Goal: Check status: Check status

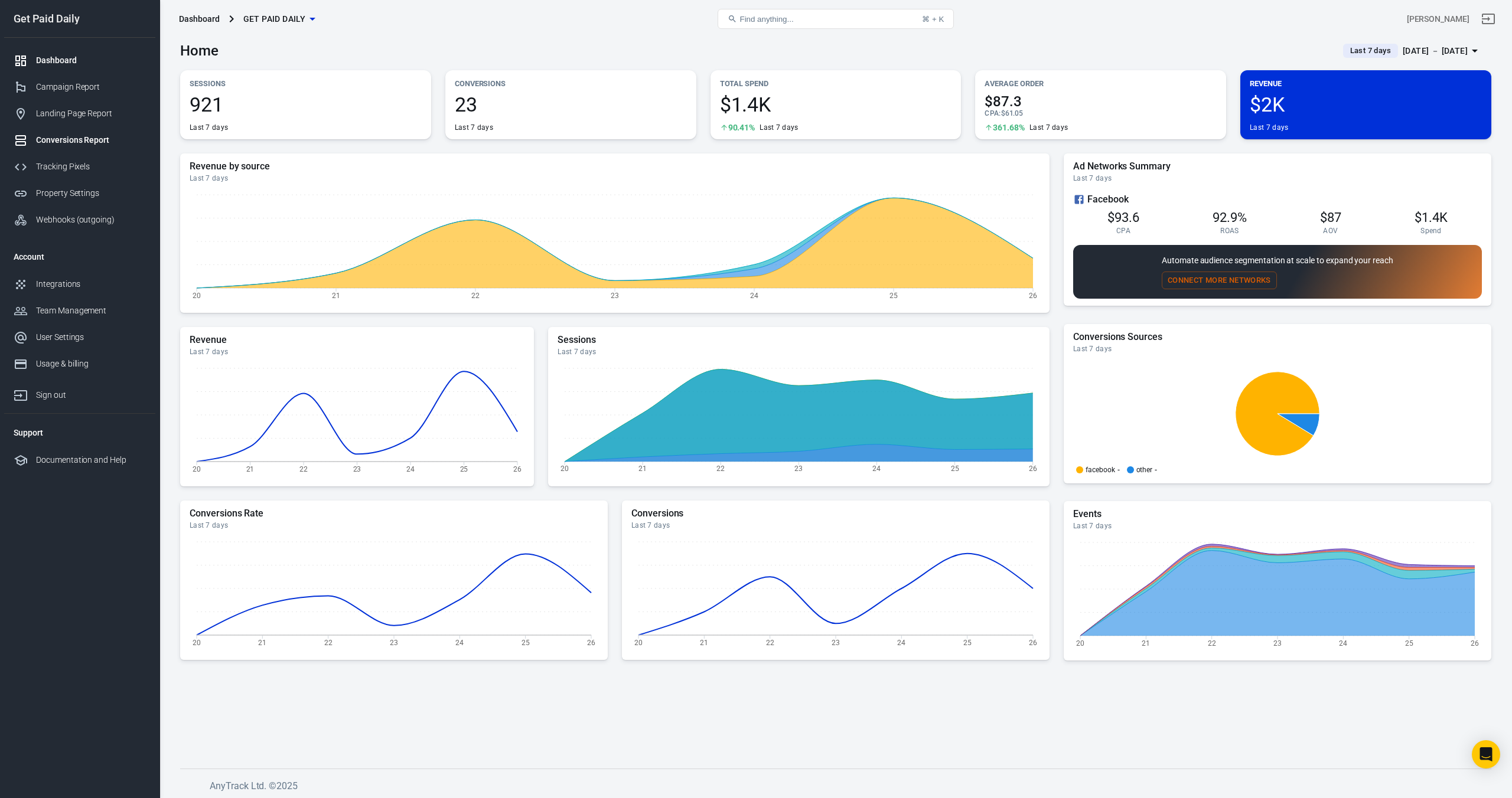
scroll to position [6, 0]
click at [71, 137] on div "Conversions Report" at bounding box center [91, 140] width 110 height 12
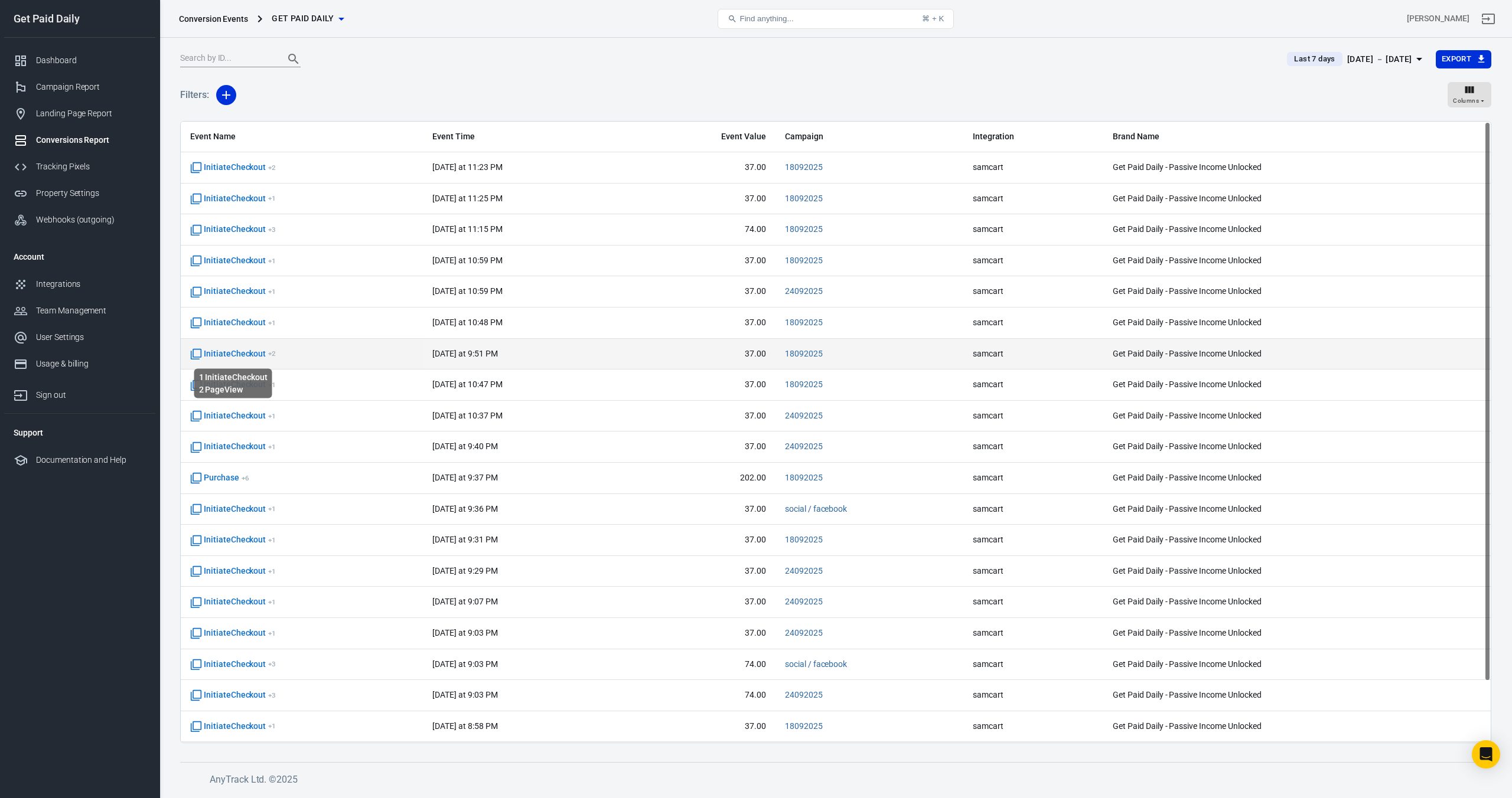
click at [235, 356] on span "InitiateCheckout + 2" at bounding box center [233, 354] width 86 height 12
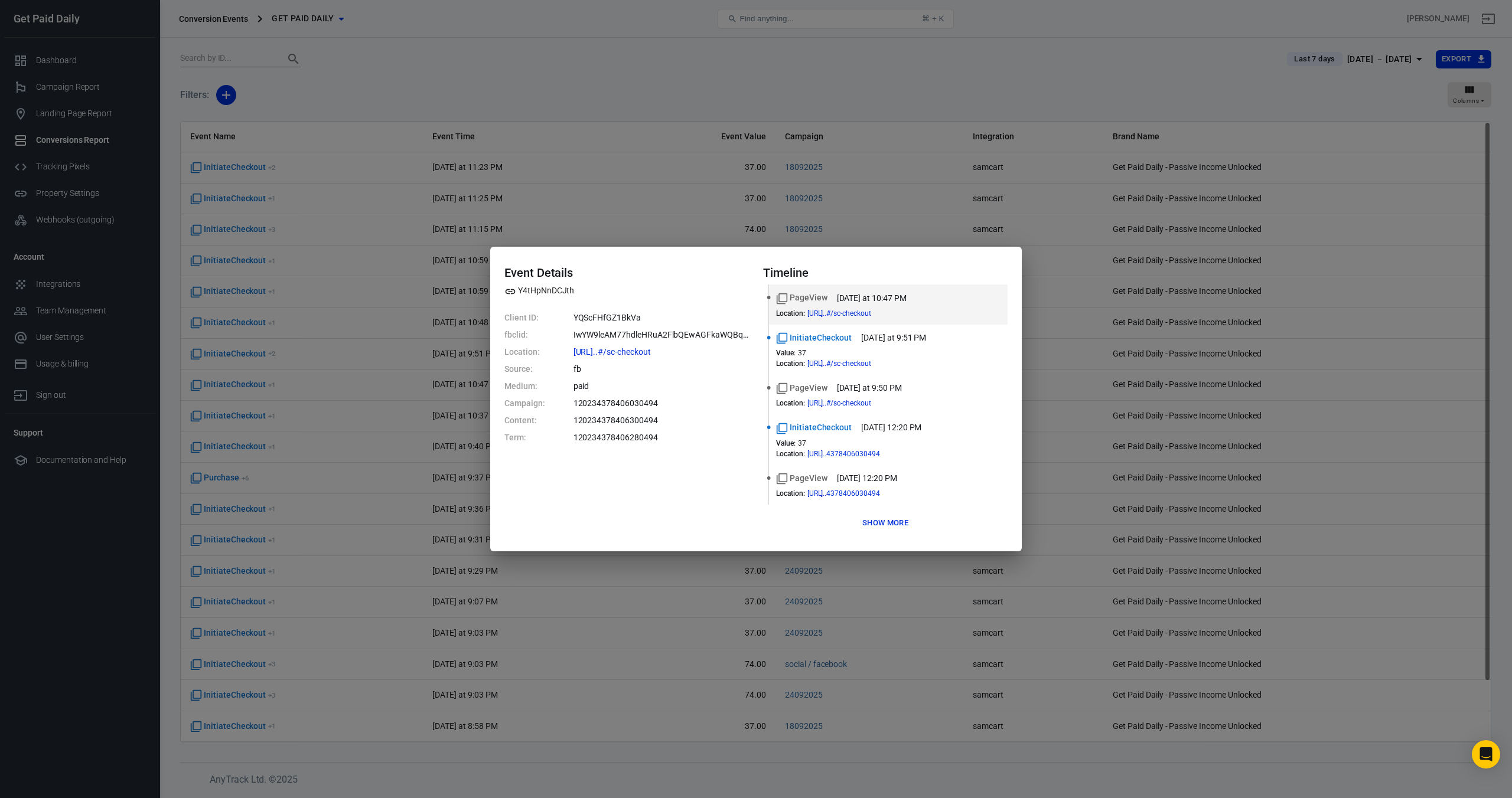
click at [906, 522] on button "Show more" at bounding box center [885, 523] width 52 height 19
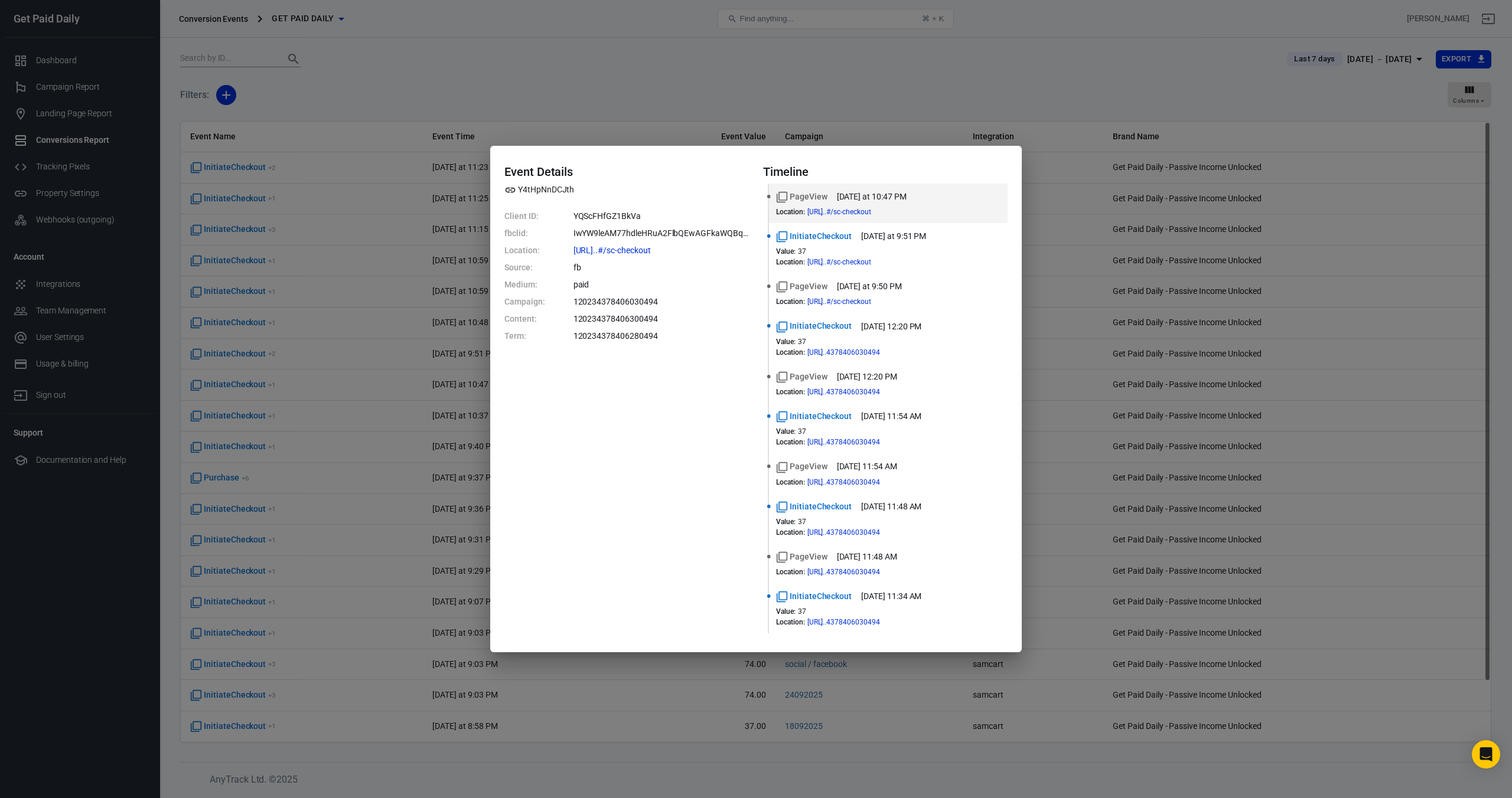
click at [836, 82] on div "Event Details Y4tHpNnDCJth Client ID: YQScFHfGZ1BkVa fbclid: IwYW9leAM77hdleHRu…" at bounding box center [756, 399] width 1512 height 798
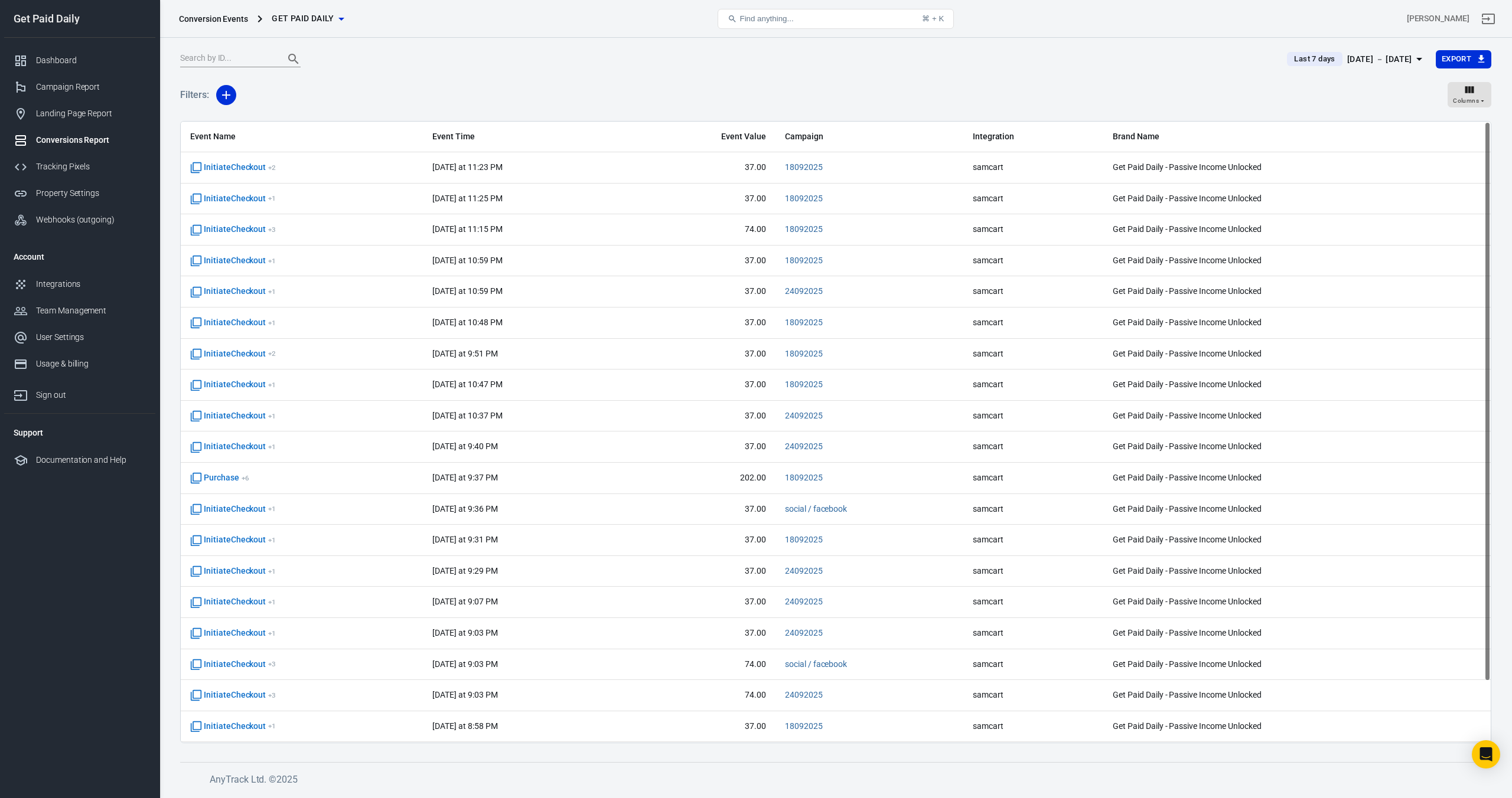
click at [1290, 58] on span "Last 7 days" at bounding box center [1314, 59] width 50 height 12
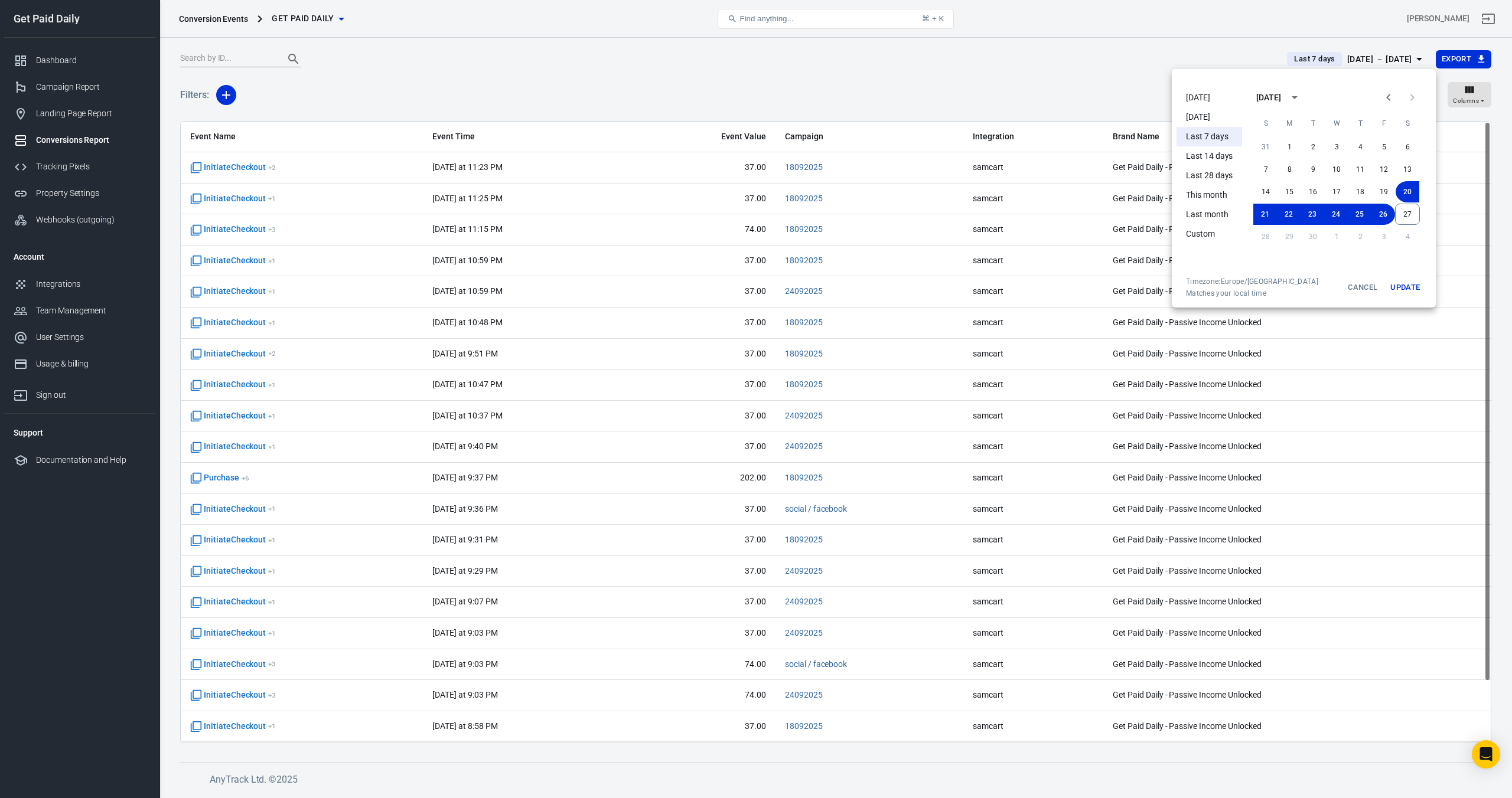
click at [1198, 99] on li "[DATE]" at bounding box center [1209, 98] width 65 height 19
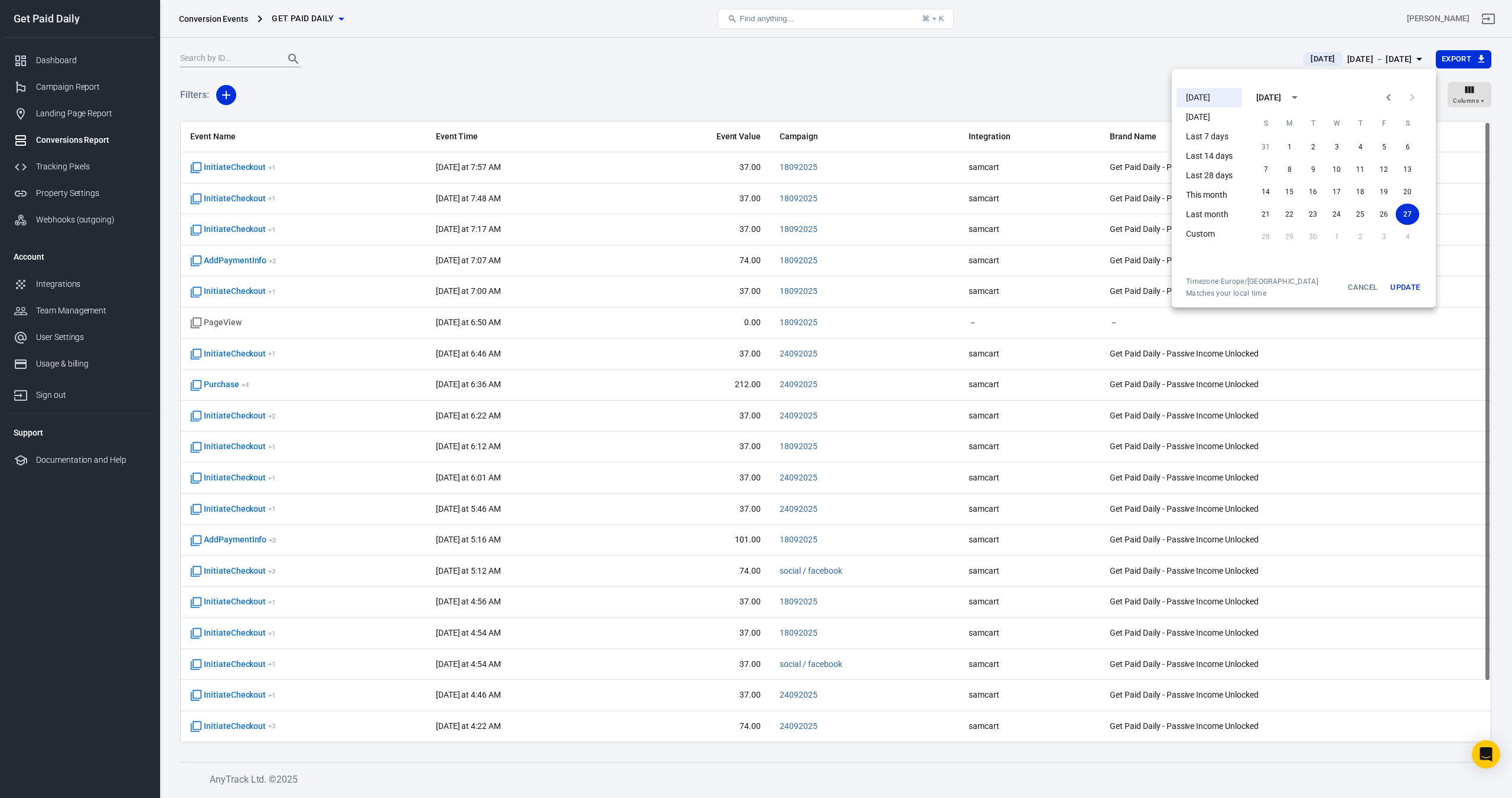
click at [571, 103] on div at bounding box center [756, 399] width 1512 height 798
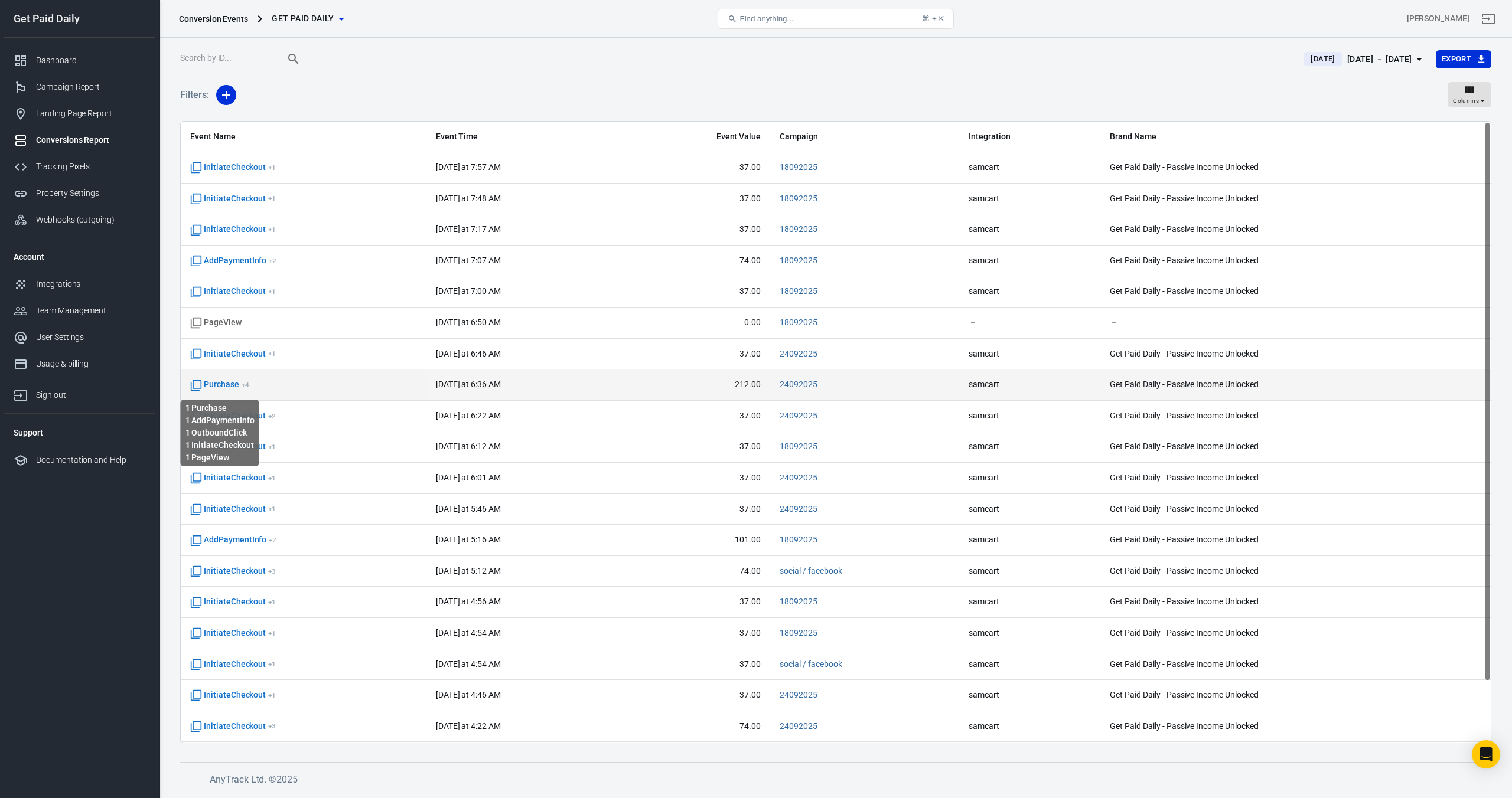
click at [215, 389] on span "Purchase + 4" at bounding box center [219, 385] width 59 height 12
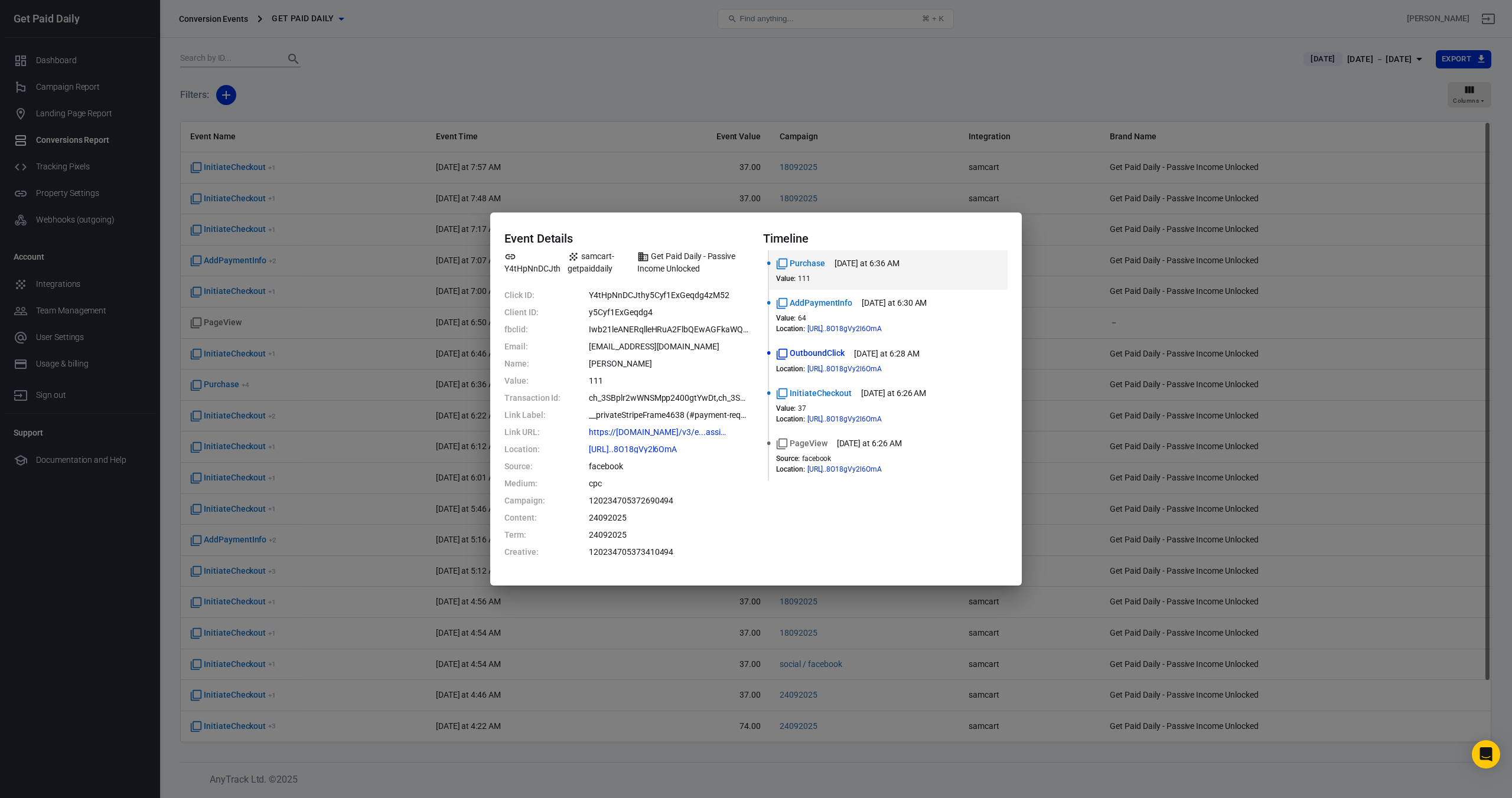
click at [420, 101] on div "Event Details Y4tHpNnDCJth samcart-getpaiddaily Get Paid Daily - Passive Income…" at bounding box center [756, 399] width 1512 height 798
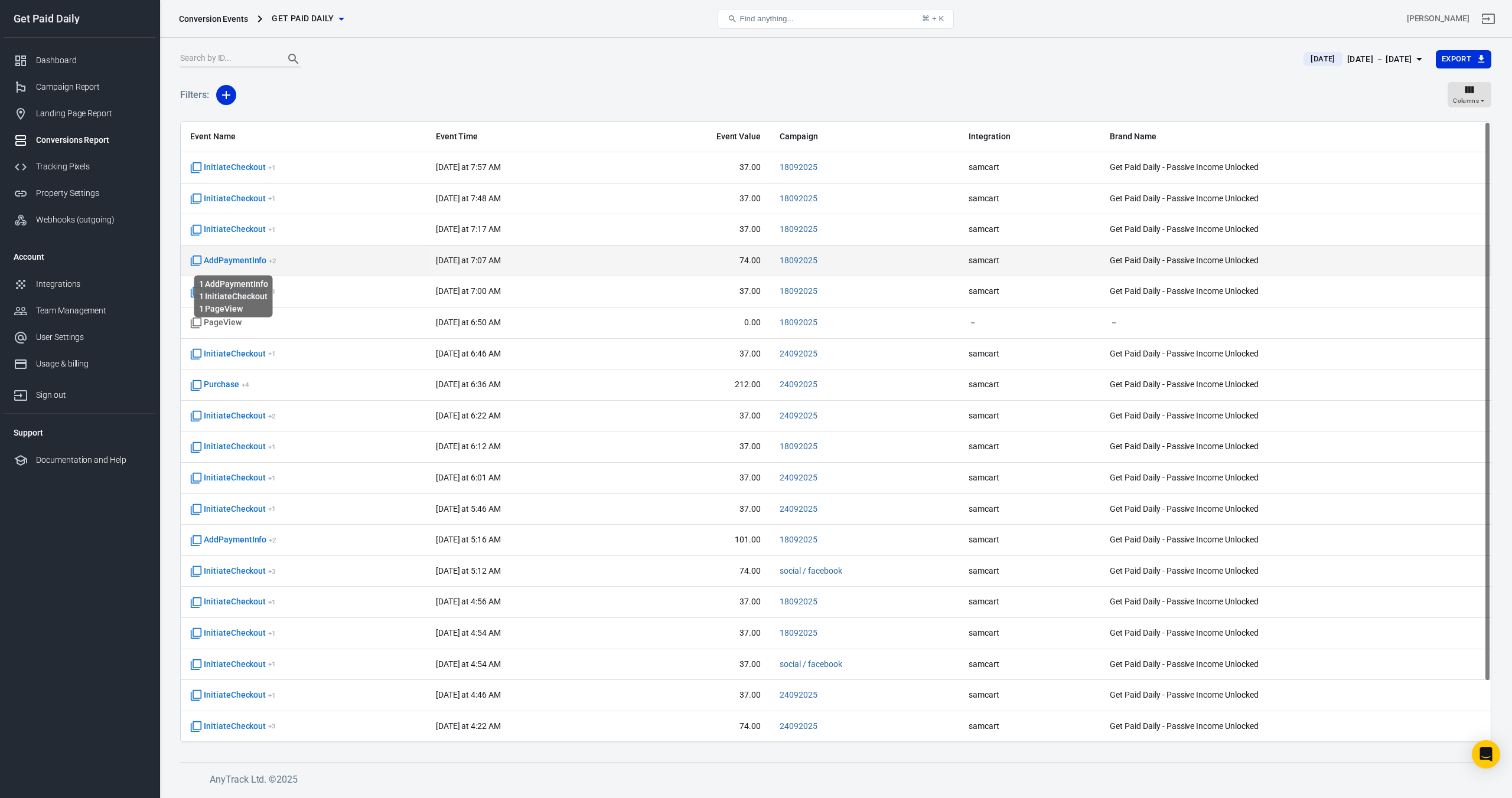
click at [260, 262] on span "AddPaymentInfo + 2" at bounding box center [233, 261] width 87 height 12
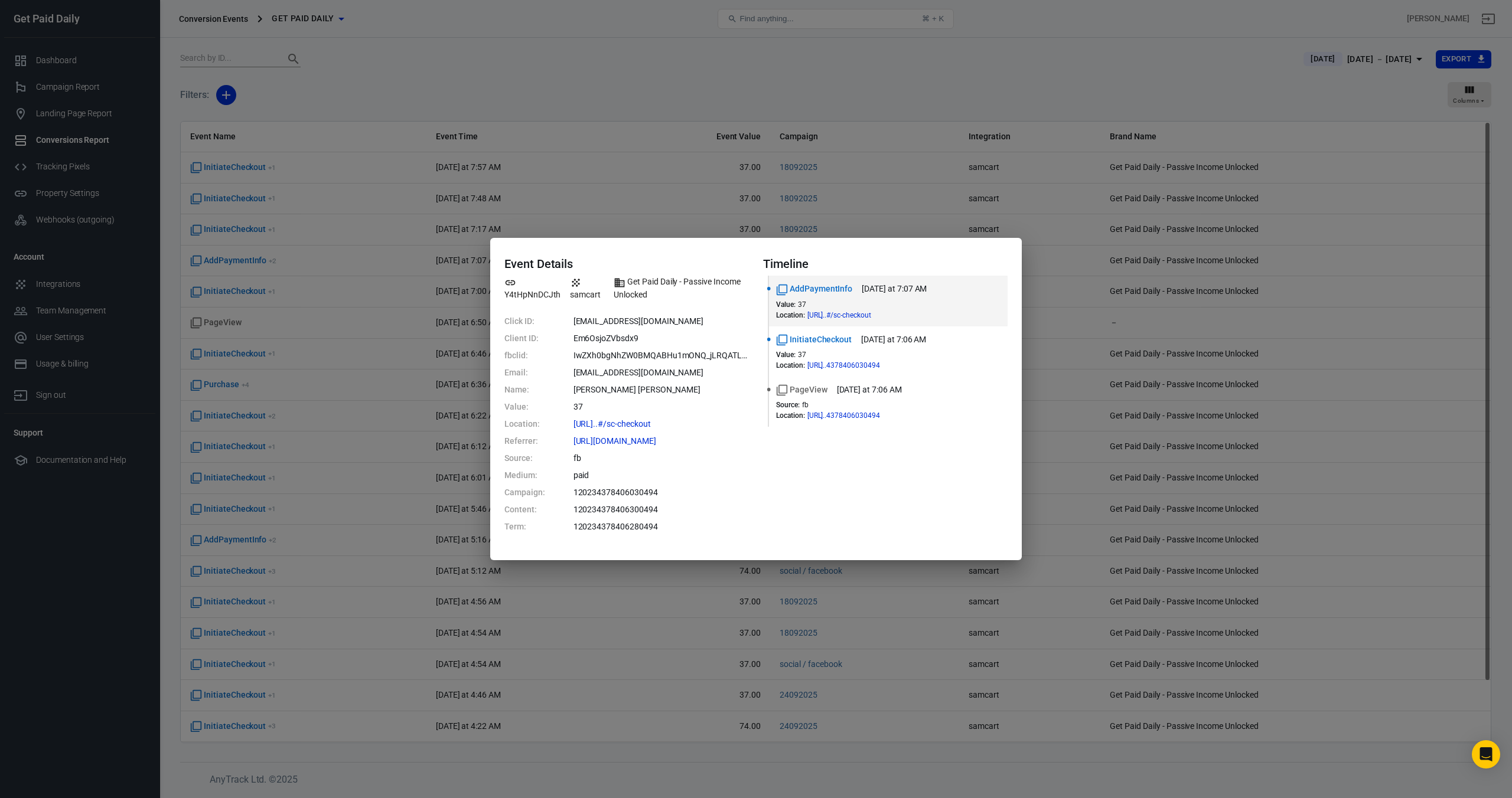
click at [532, 89] on div "Event Details Y4tHpNnDCJth samcart Get Paid Daily - Passive Income Unlocked Cli…" at bounding box center [756, 399] width 1512 height 798
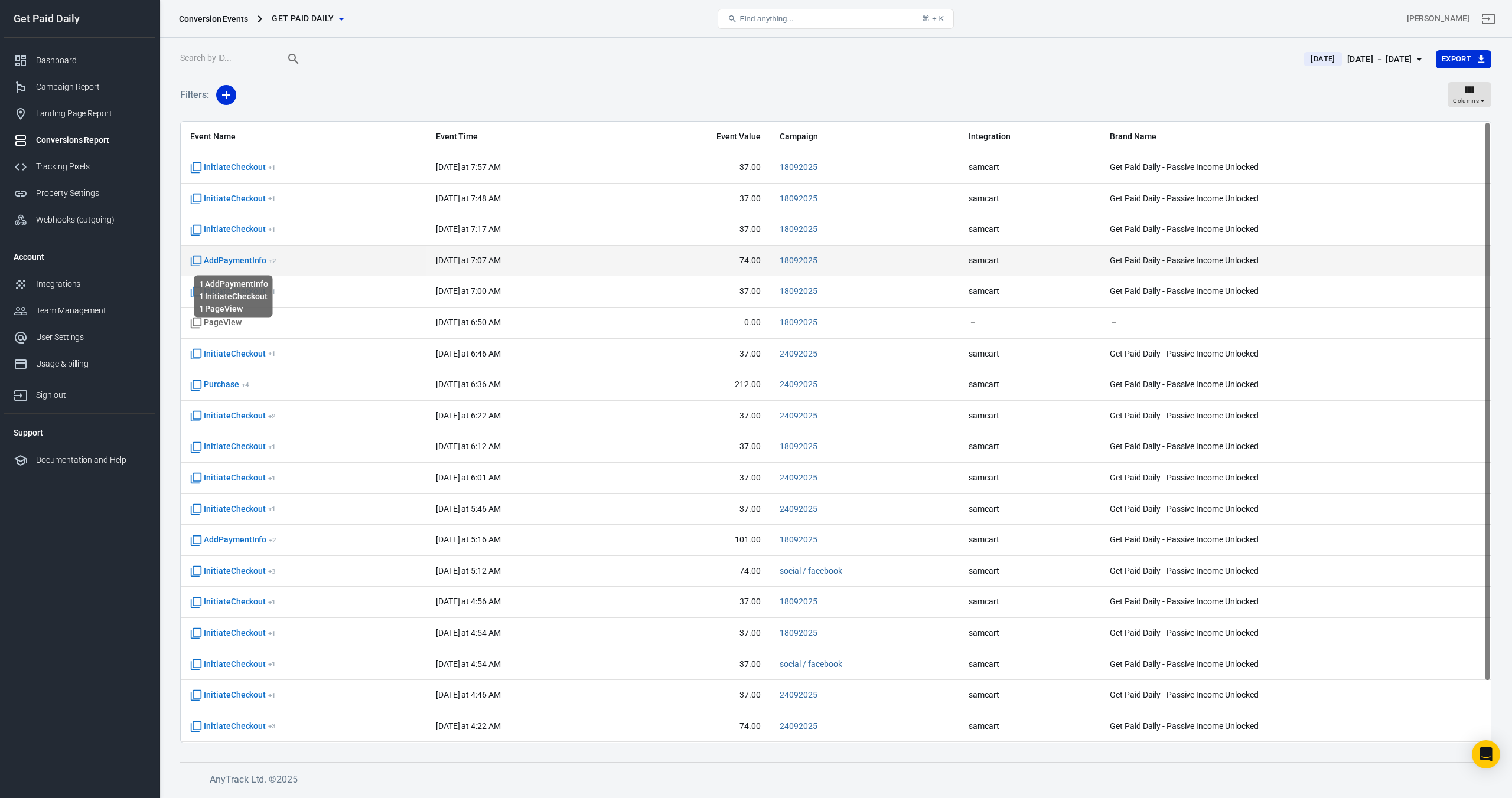
click at [260, 260] on span "AddPaymentInfo + 2" at bounding box center [233, 261] width 87 height 12
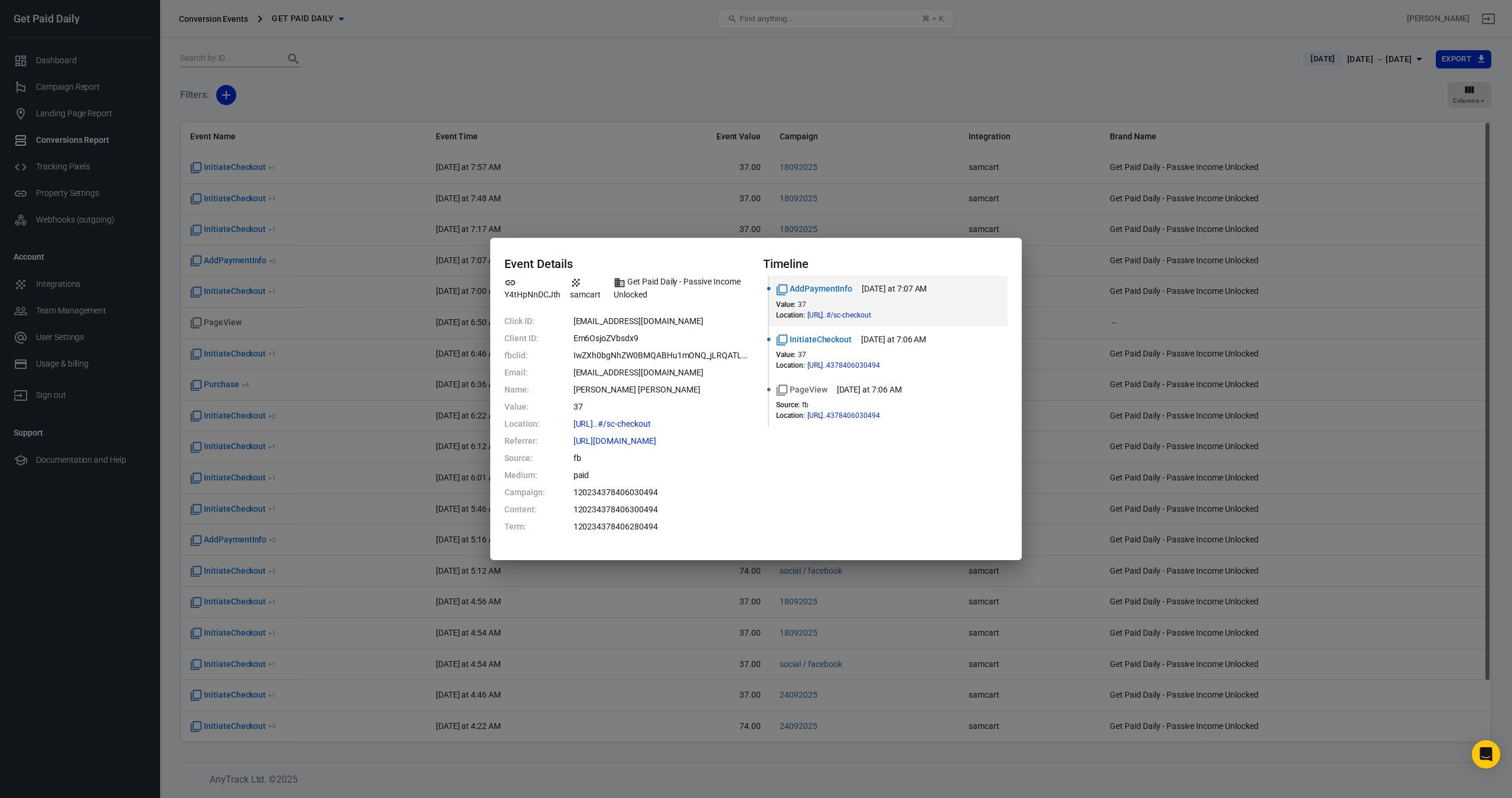
click at [648, 85] on div "Event Details Y4tHpNnDCJth samcart Get Paid Daily - Passive Income Unlocked Cli…" at bounding box center [756, 399] width 1512 height 798
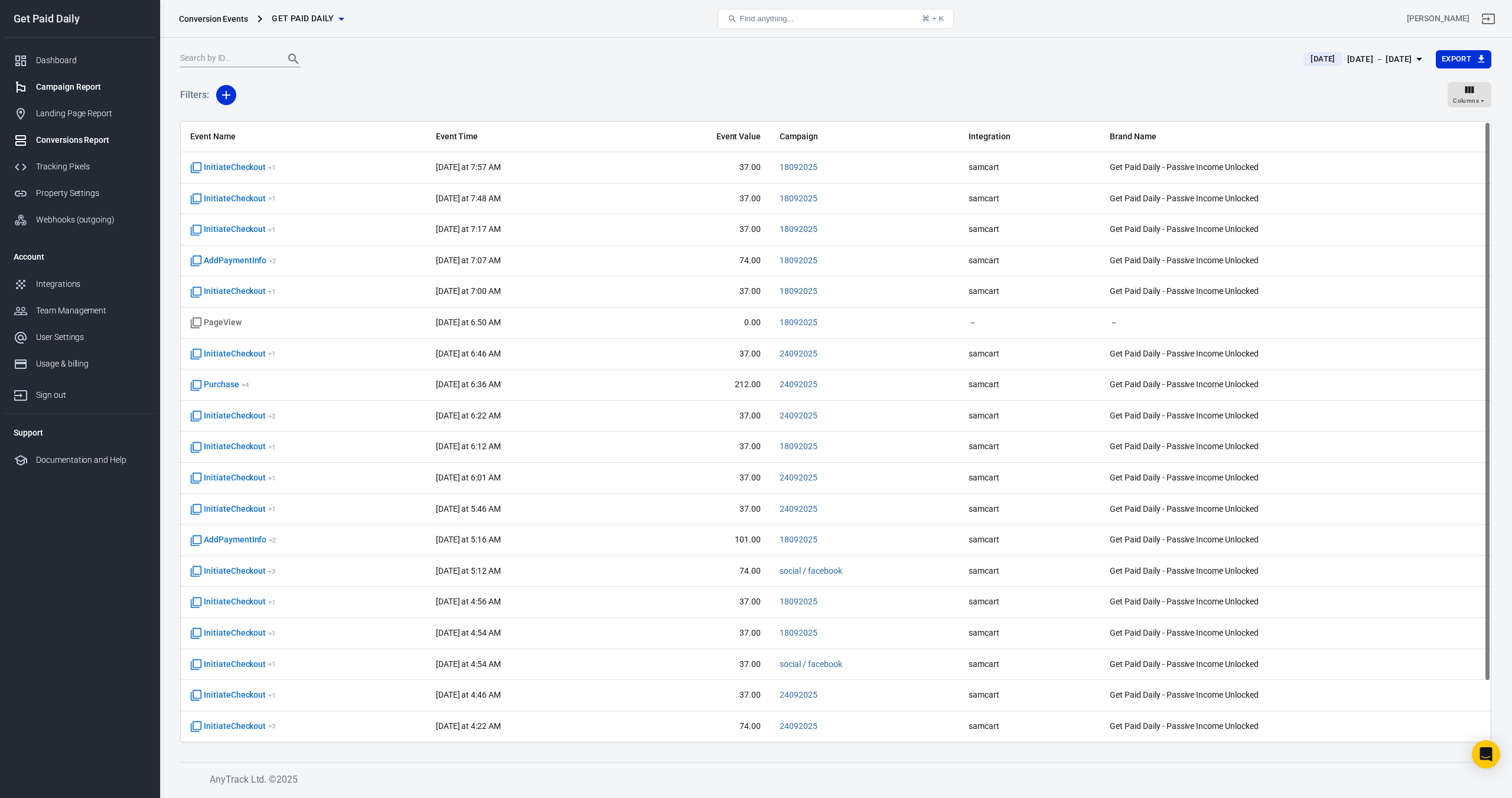
click at [91, 92] on div "Campaign Report" at bounding box center [91, 87] width 110 height 12
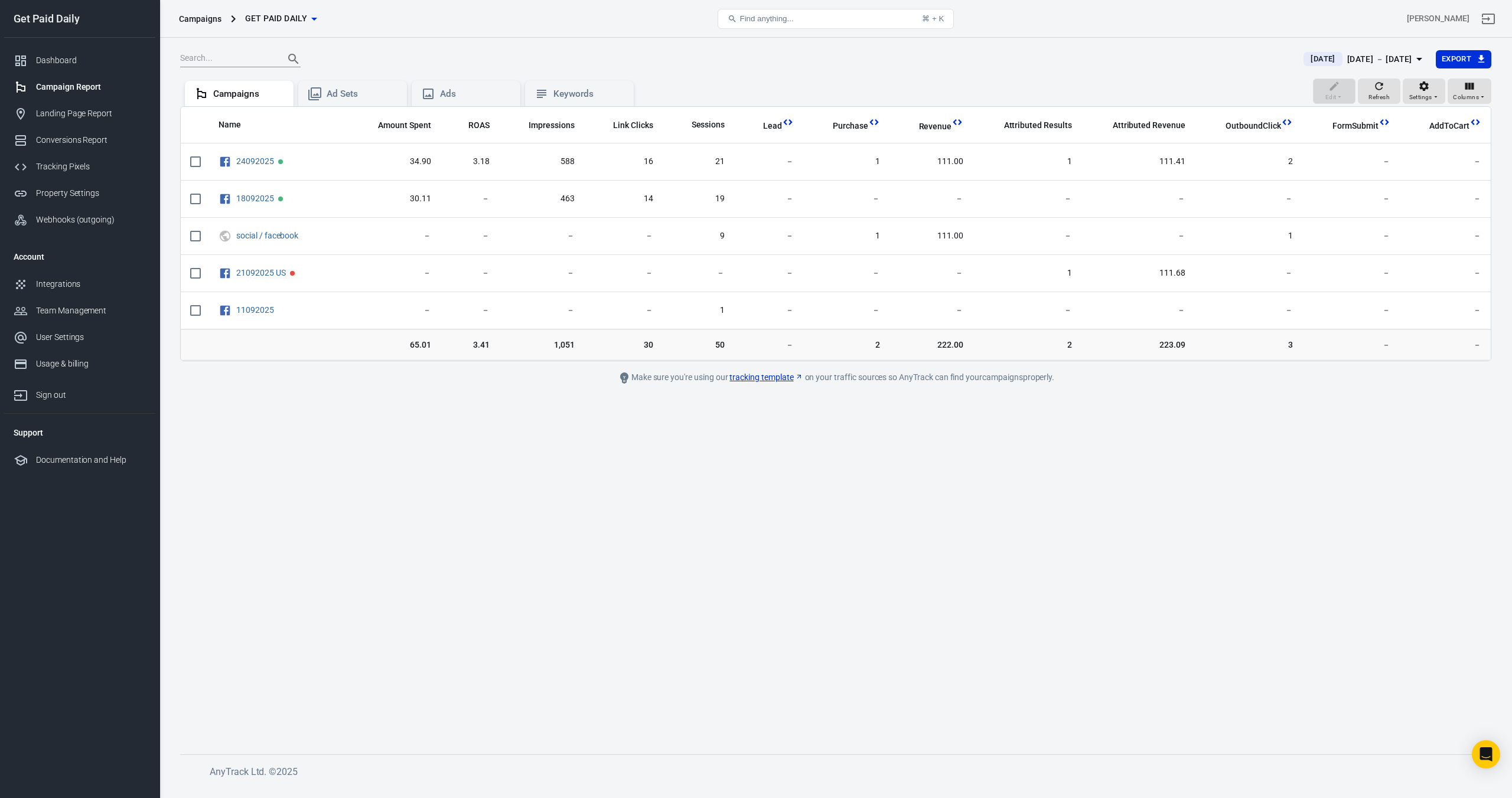
click at [1306, 57] on span "[DATE]" at bounding box center [1323, 59] width 34 height 12
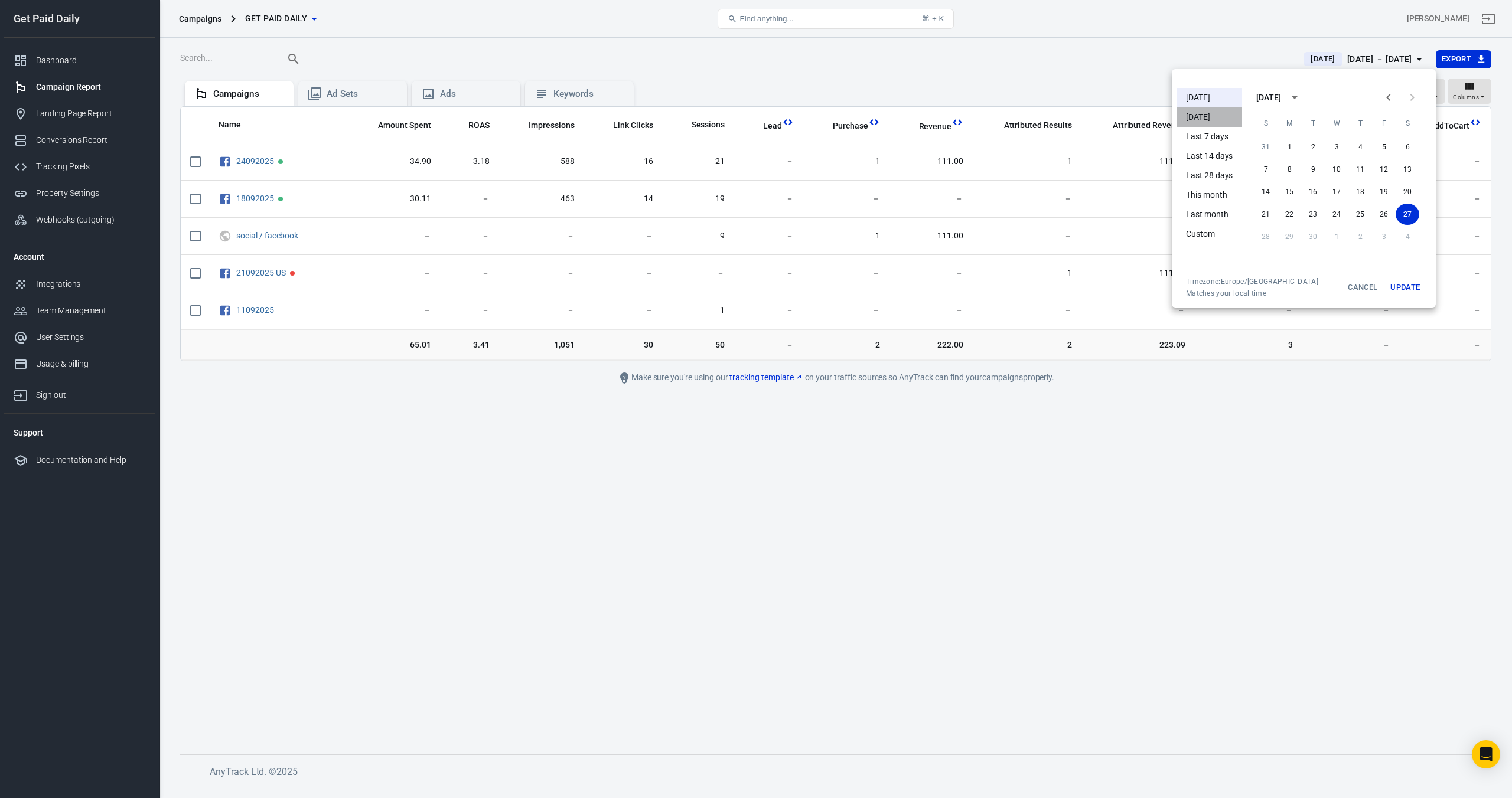
click at [1202, 124] on li "[DATE]" at bounding box center [1209, 117] width 65 height 19
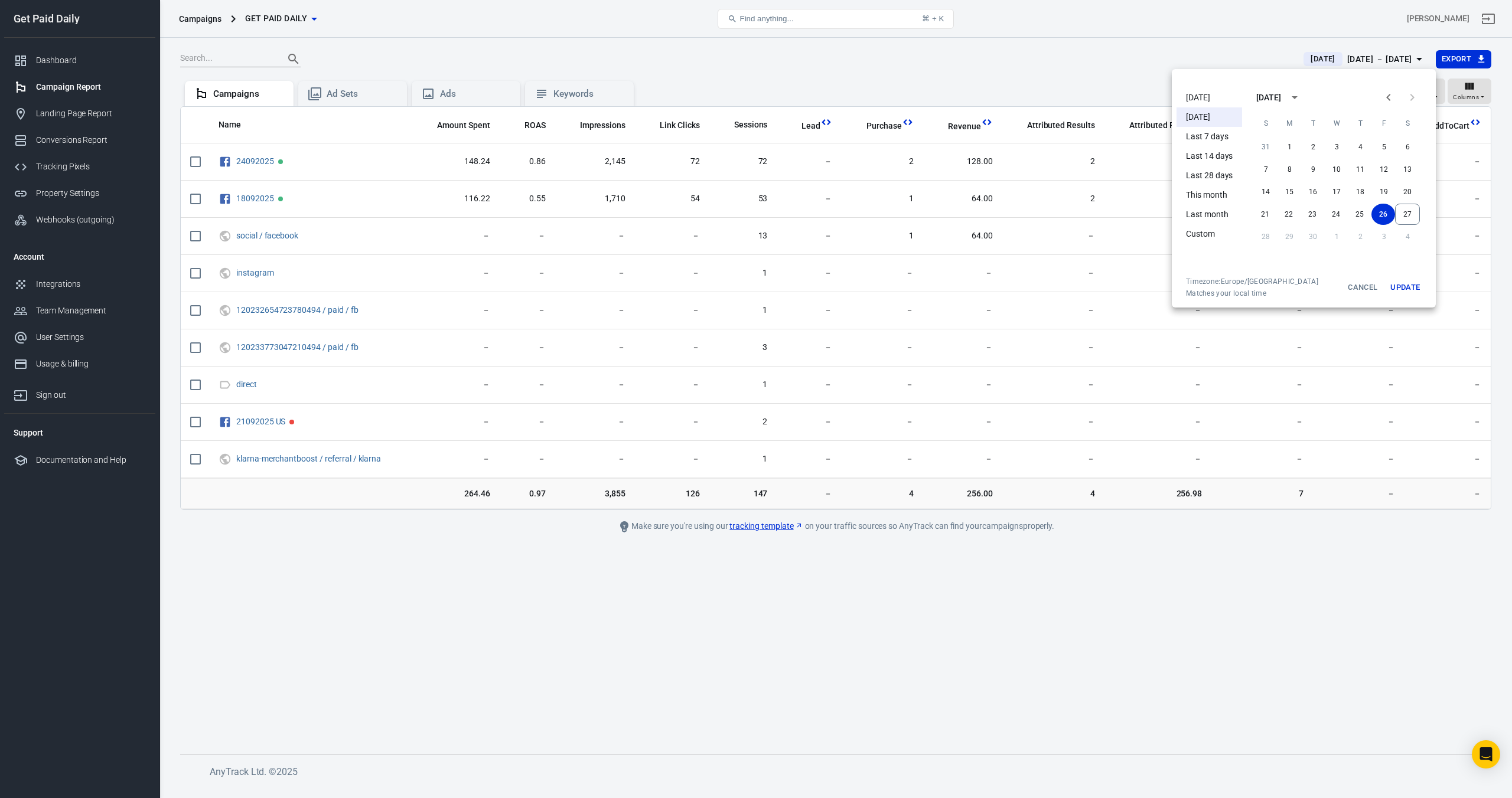
click at [1004, 56] on div at bounding box center [756, 399] width 1512 height 798
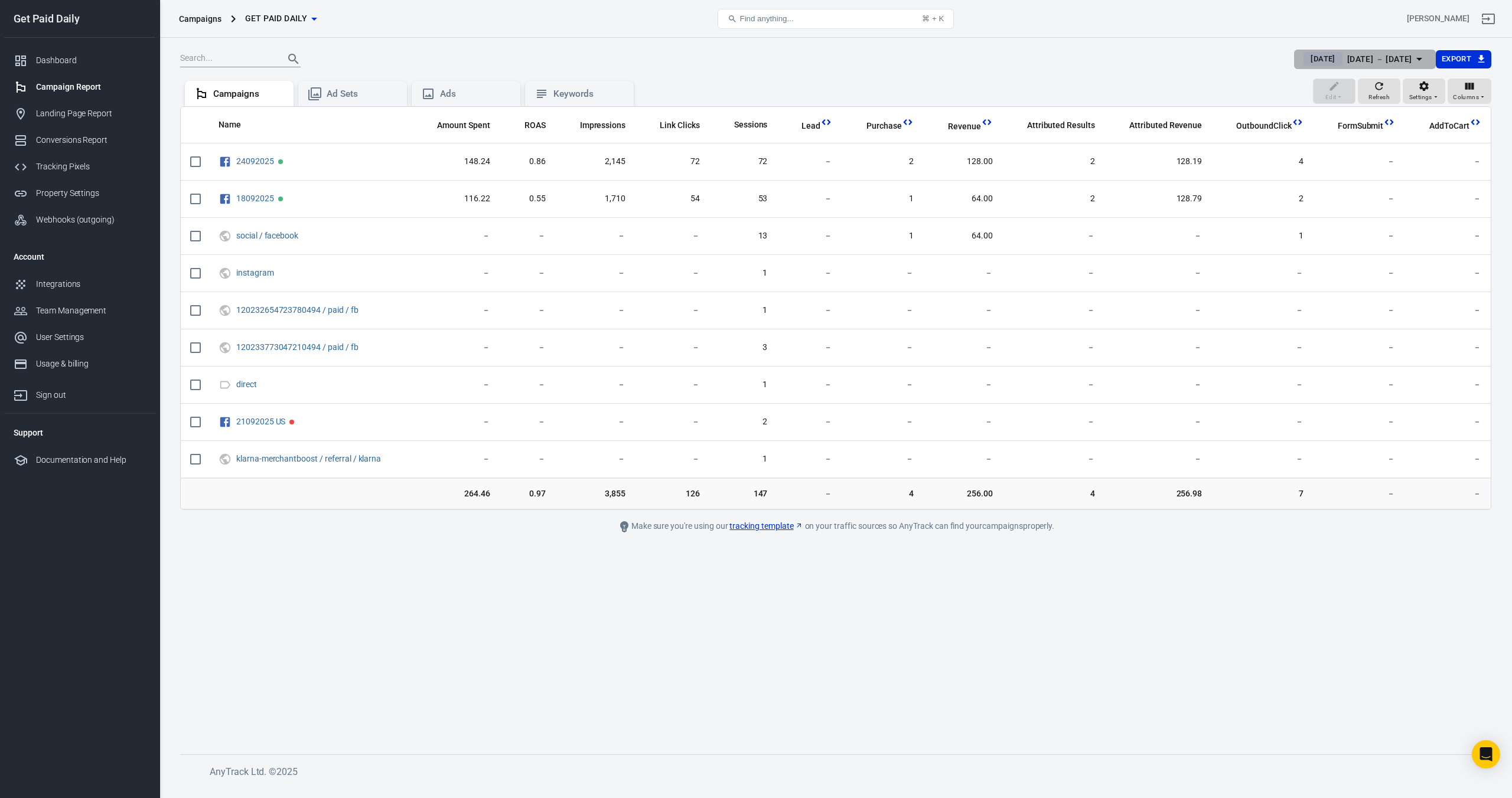
click at [1347, 62] on div "[DATE] － [DATE]" at bounding box center [1379, 59] width 65 height 15
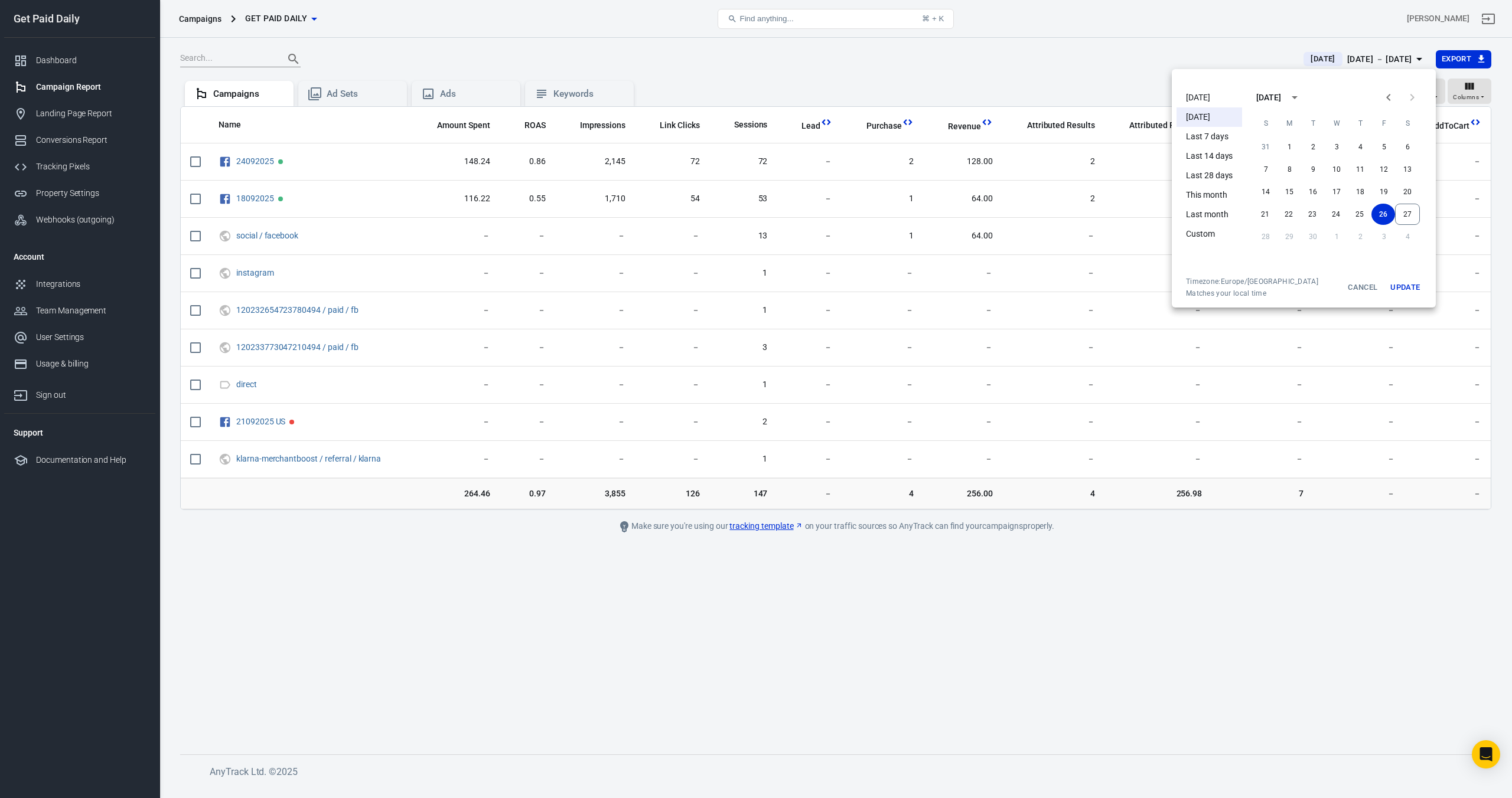
click at [1216, 100] on li "[DATE]" at bounding box center [1209, 98] width 65 height 19
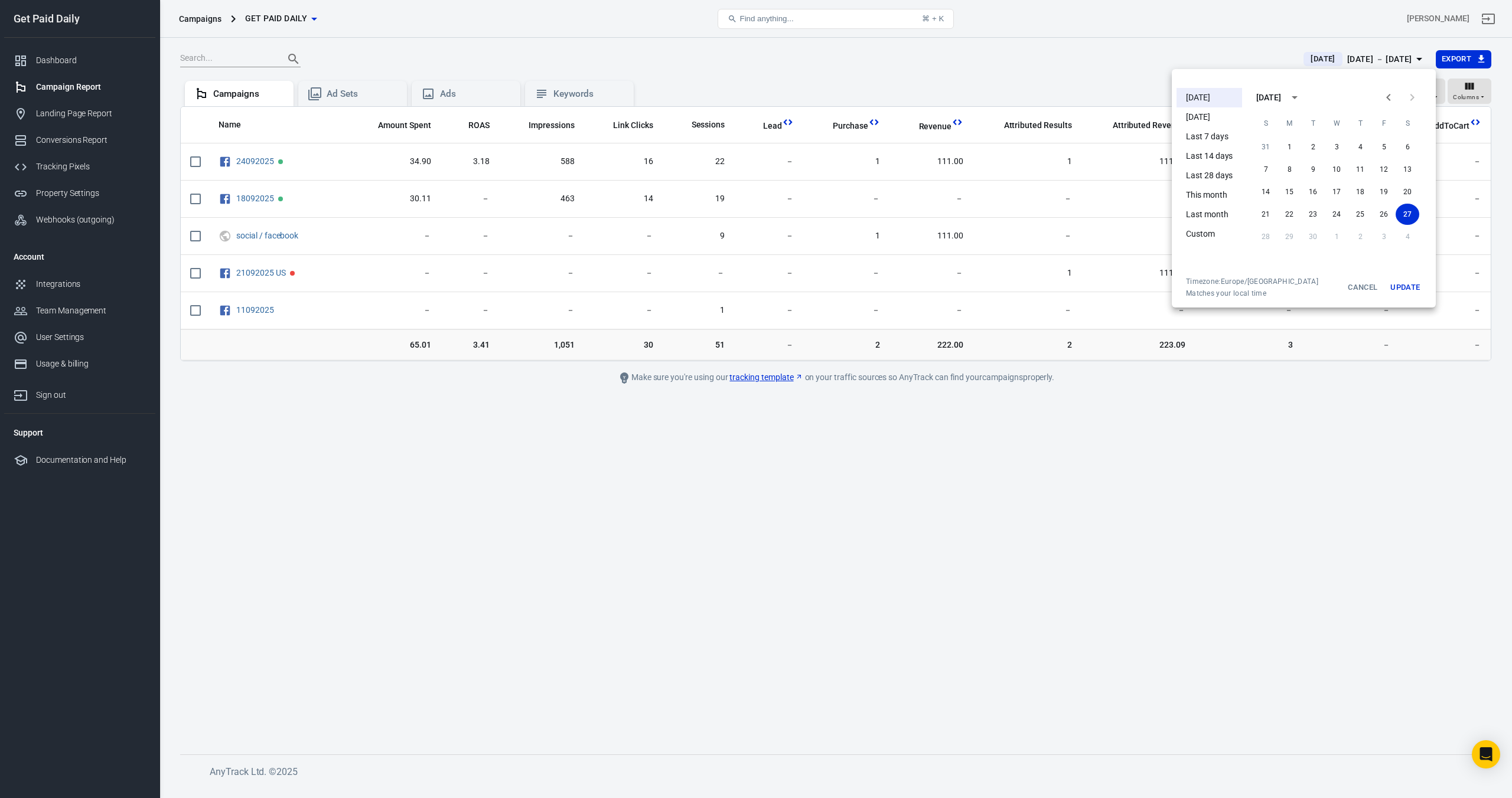
click at [929, 70] on div at bounding box center [756, 399] width 1512 height 798
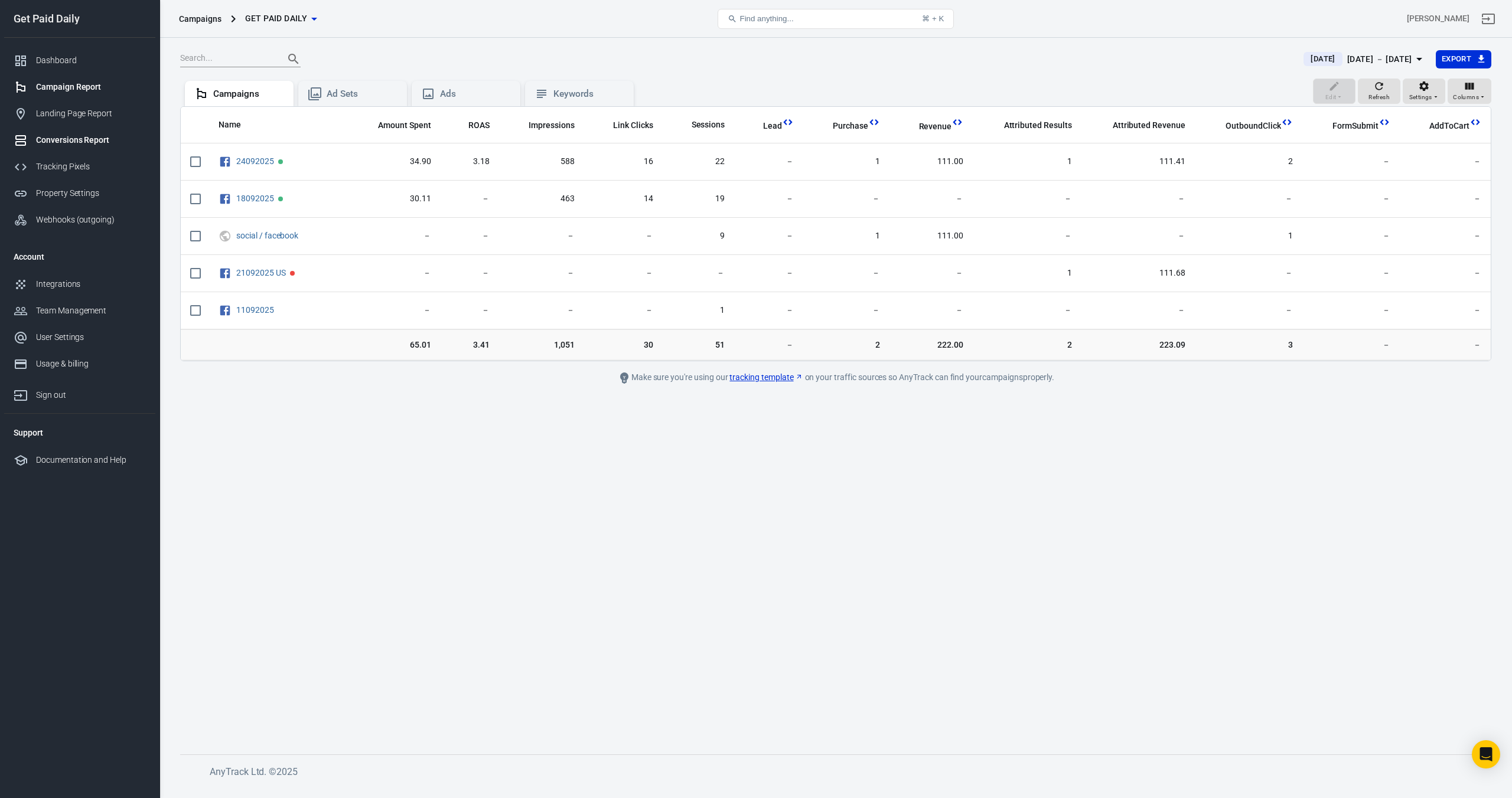
click at [83, 144] on div "Conversions Report" at bounding box center [91, 140] width 110 height 12
